Goal: Information Seeking & Learning: Find specific fact

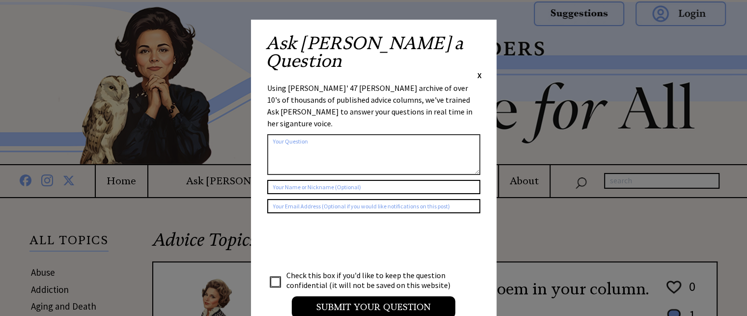
click at [479, 70] on span "X" at bounding box center [479, 75] width 4 height 10
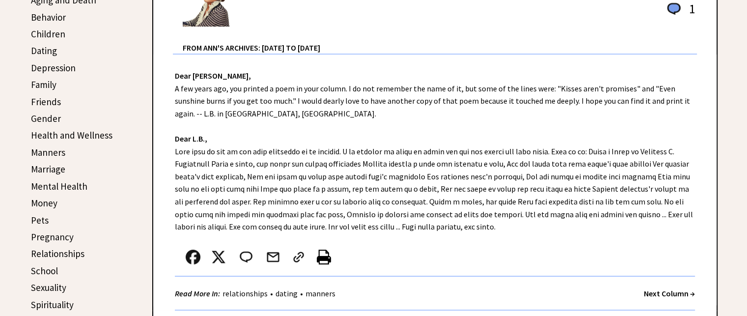
scroll to position [295, 0]
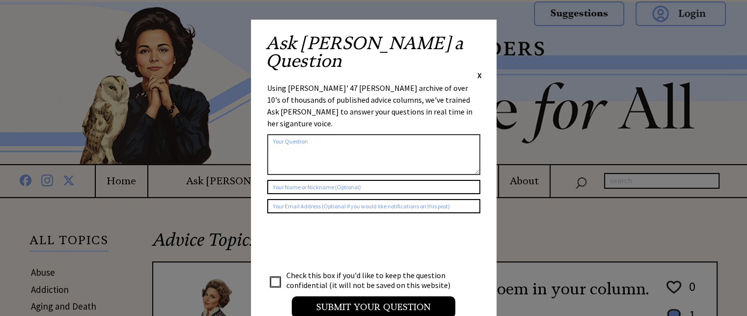
click at [477, 70] on span "X" at bounding box center [479, 75] width 4 height 10
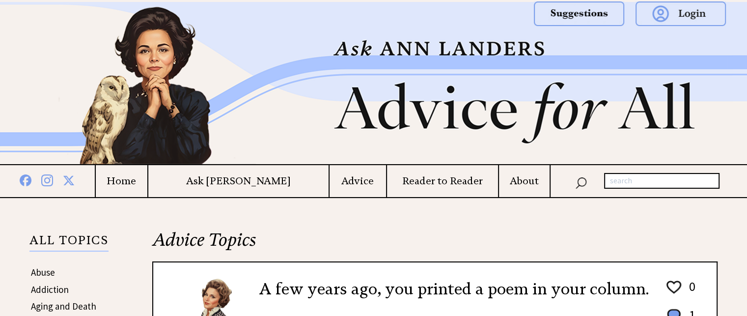
click at [618, 180] on input "text" at bounding box center [661, 181] width 115 height 16
type input "forgive when I whine"
